Goal: Task Accomplishment & Management: Complete application form

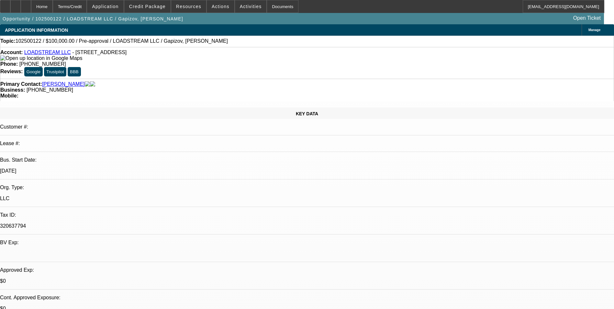
select select "0"
select select "2"
select select "0.1"
select select "4"
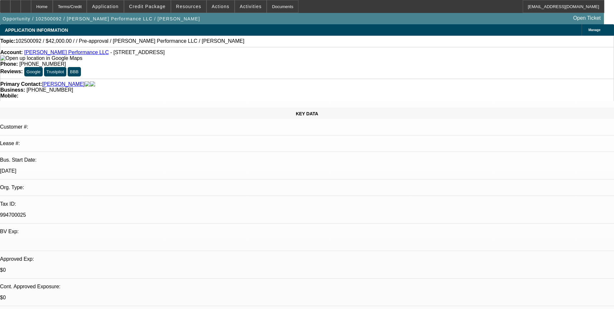
select select "0"
select select "2"
select select "0.1"
select select "4"
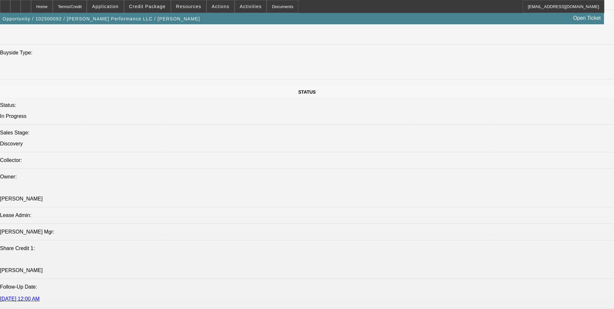
scroll to position [654, 0]
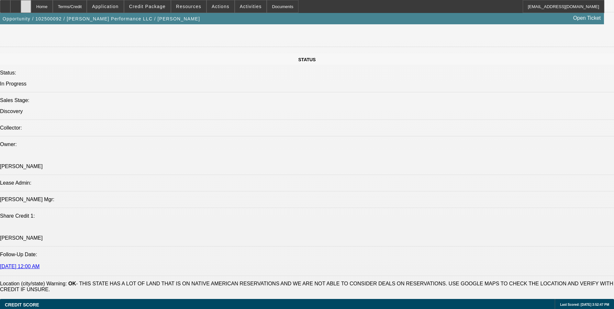
click at [31, 6] on div at bounding box center [26, 6] width 10 height 13
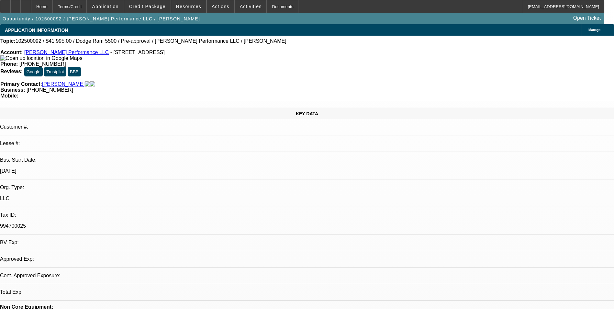
select select "0"
select select "2"
select select "0.1"
select select "4"
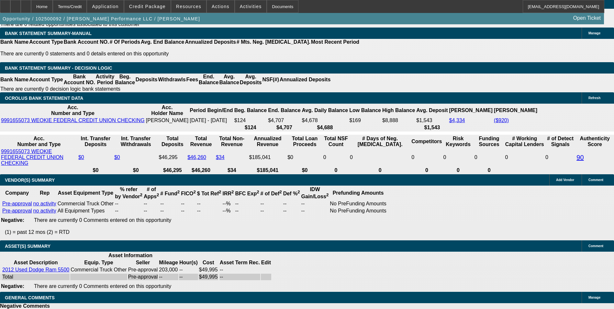
scroll to position [1100, 0]
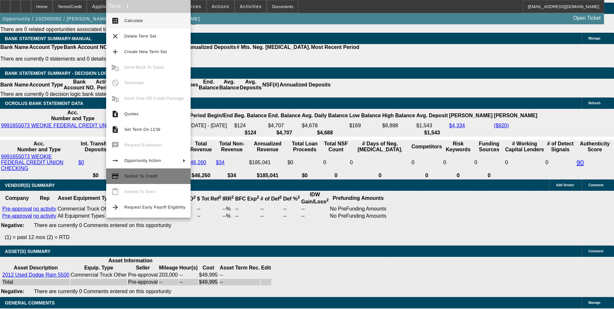
click at [155, 177] on span "Submit To Credit" at bounding box center [154, 176] width 61 height 8
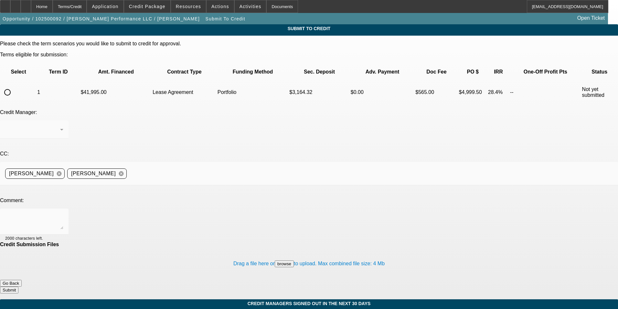
click at [14, 86] on input "radio" at bounding box center [7, 92] width 13 height 13
radio input "true"
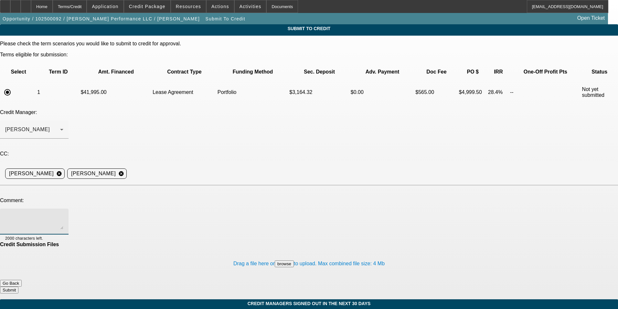
click at [63, 213] on textarea at bounding box center [34, 221] width 58 height 16
type textarea "Please review for approval, thanks."
click at [18, 286] on button "Submit" at bounding box center [9, 289] width 18 height 7
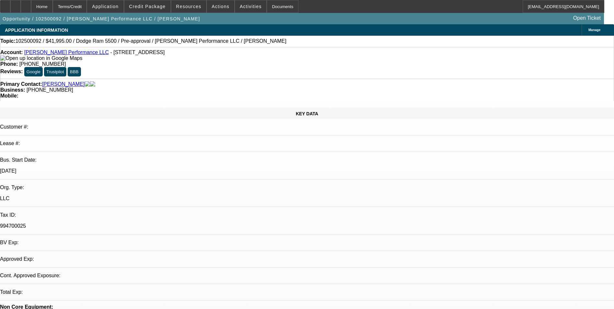
select select "0"
select select "2"
select select "0.1"
select select "4"
